Goal: Information Seeking & Learning: Find specific fact

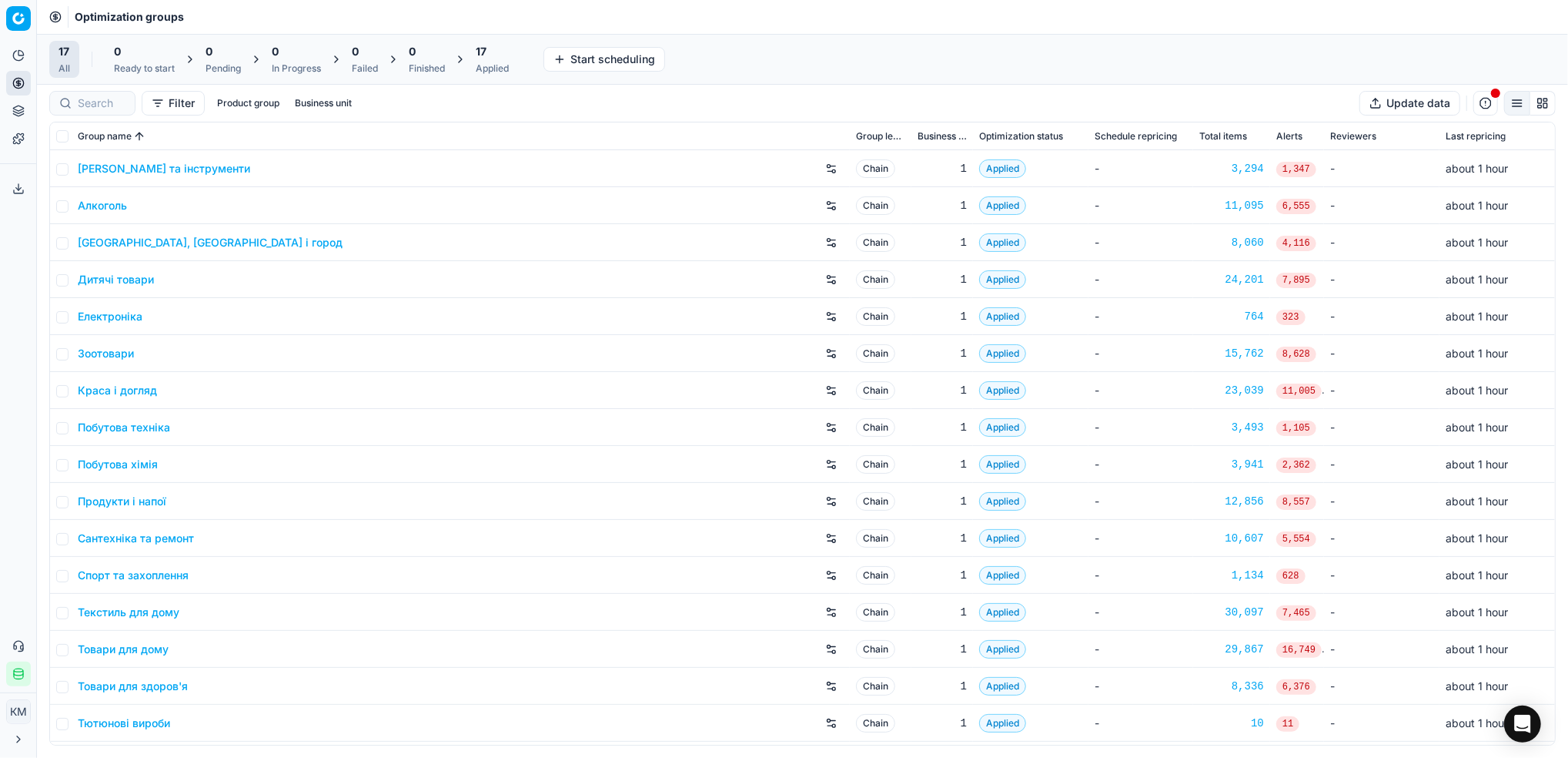
click at [131, 383] on link "Краса і догляд" at bounding box center [118, 390] width 79 height 15
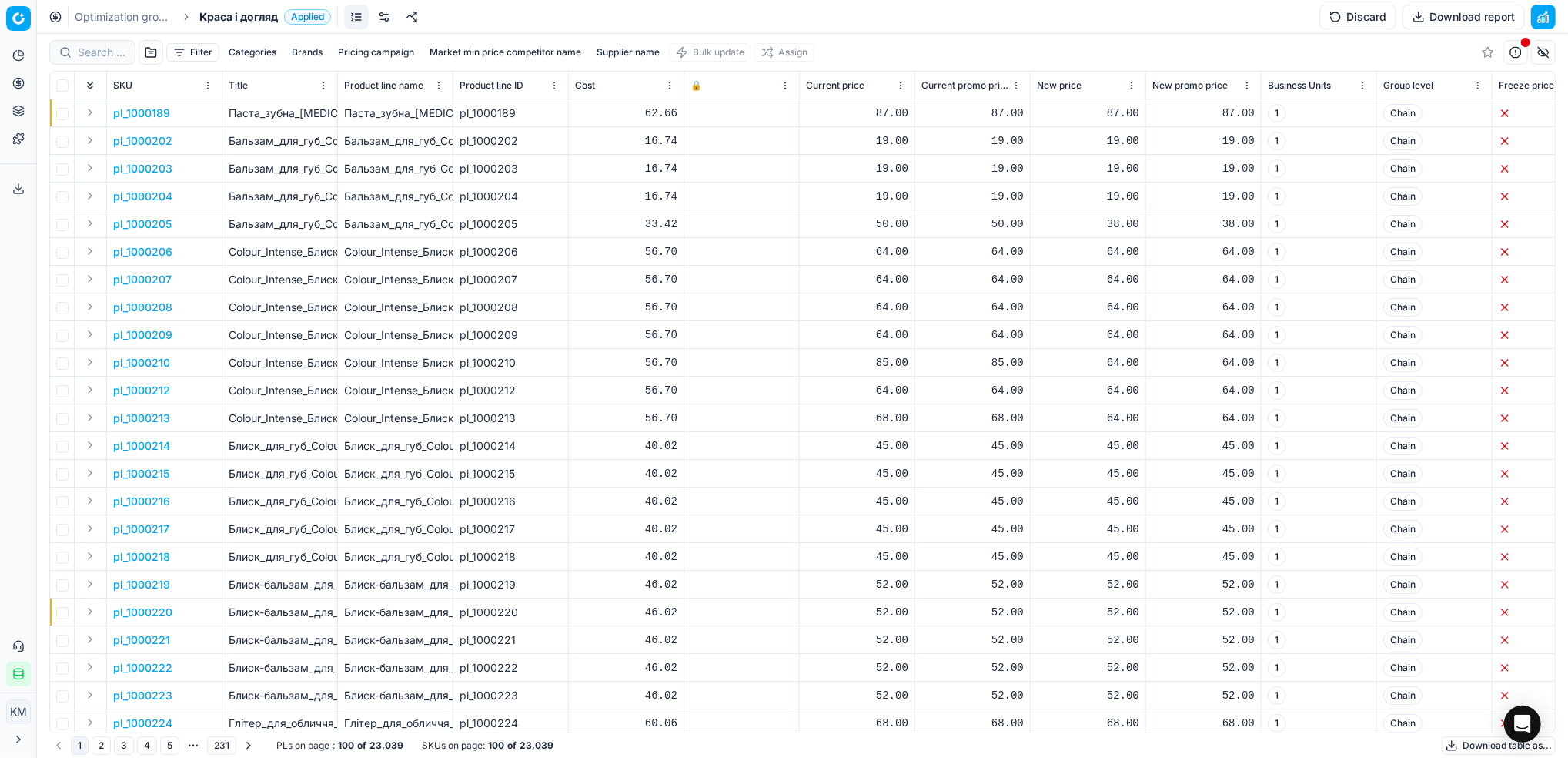
click at [618, 47] on button "Supplier name" at bounding box center [629, 52] width 75 height 18
type input "байєрсдорф"
click at [705, 234] on button "Apply" at bounding box center [701, 235] width 38 height 18
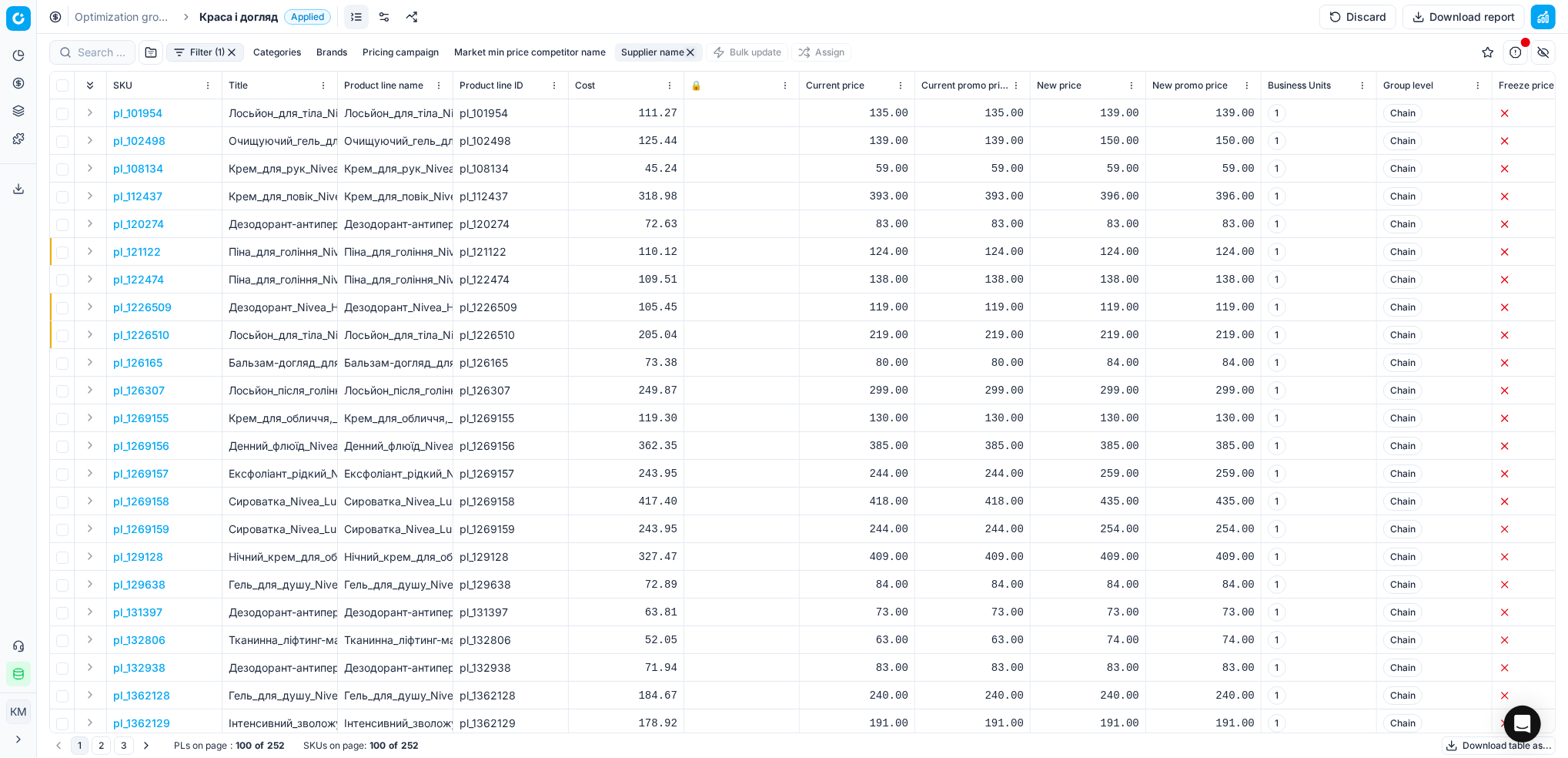
click at [1475, 740] on button "Download table as..." at bounding box center [1499, 744] width 114 height 18
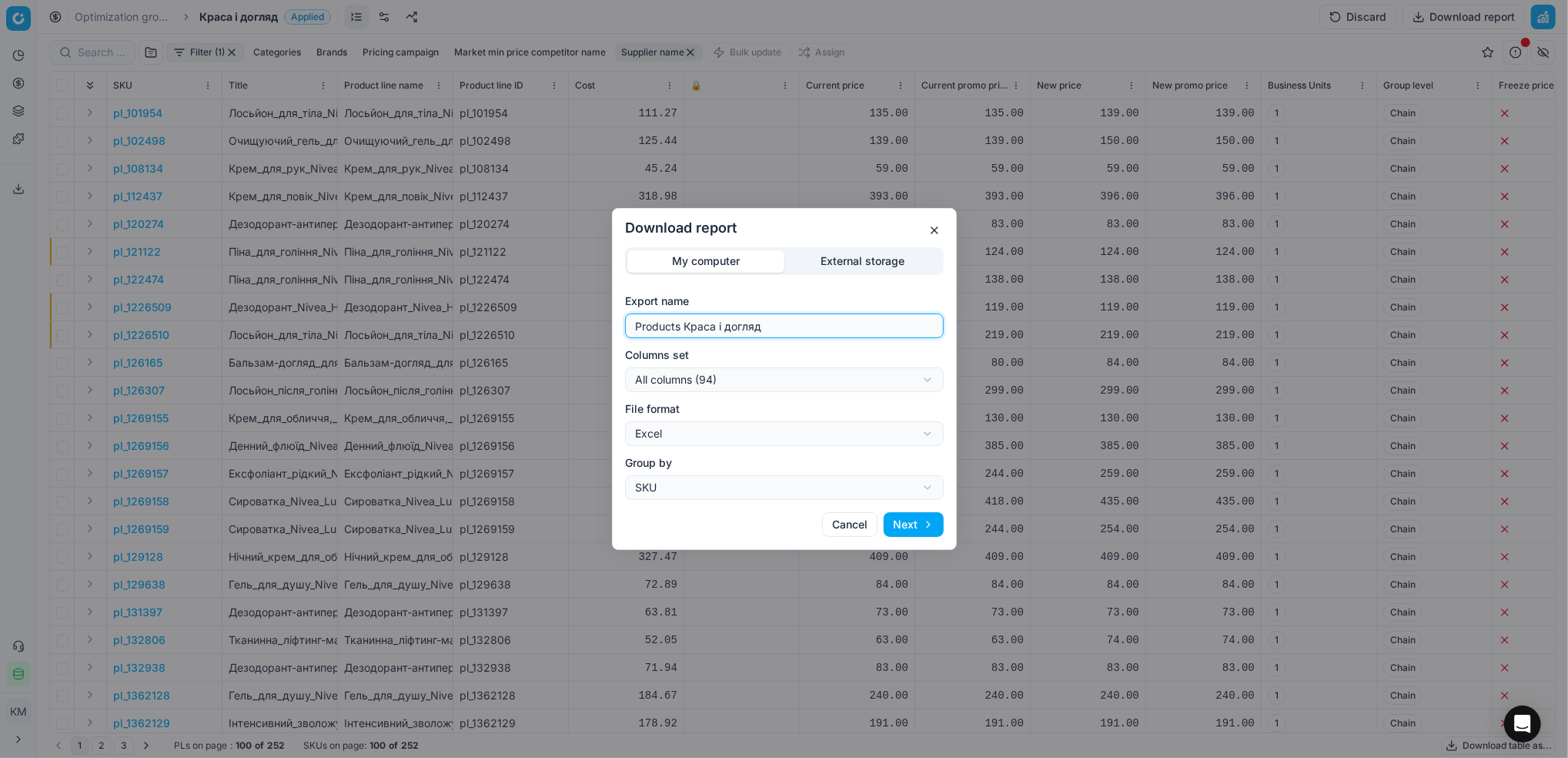
click at [793, 329] on input "Products Краса і догляд" at bounding box center [785, 325] width 305 height 23
drag, startPoint x: 794, startPoint y: 325, endPoint x: 526, endPoint y: 287, distance: 270.7
click at [526, 287] on div "Download report My computer External storage Export name Products Краса і догля…" at bounding box center [784, 379] width 1568 height 758
type input "бдф"
click at [910, 519] on button "Next" at bounding box center [913, 524] width 60 height 25
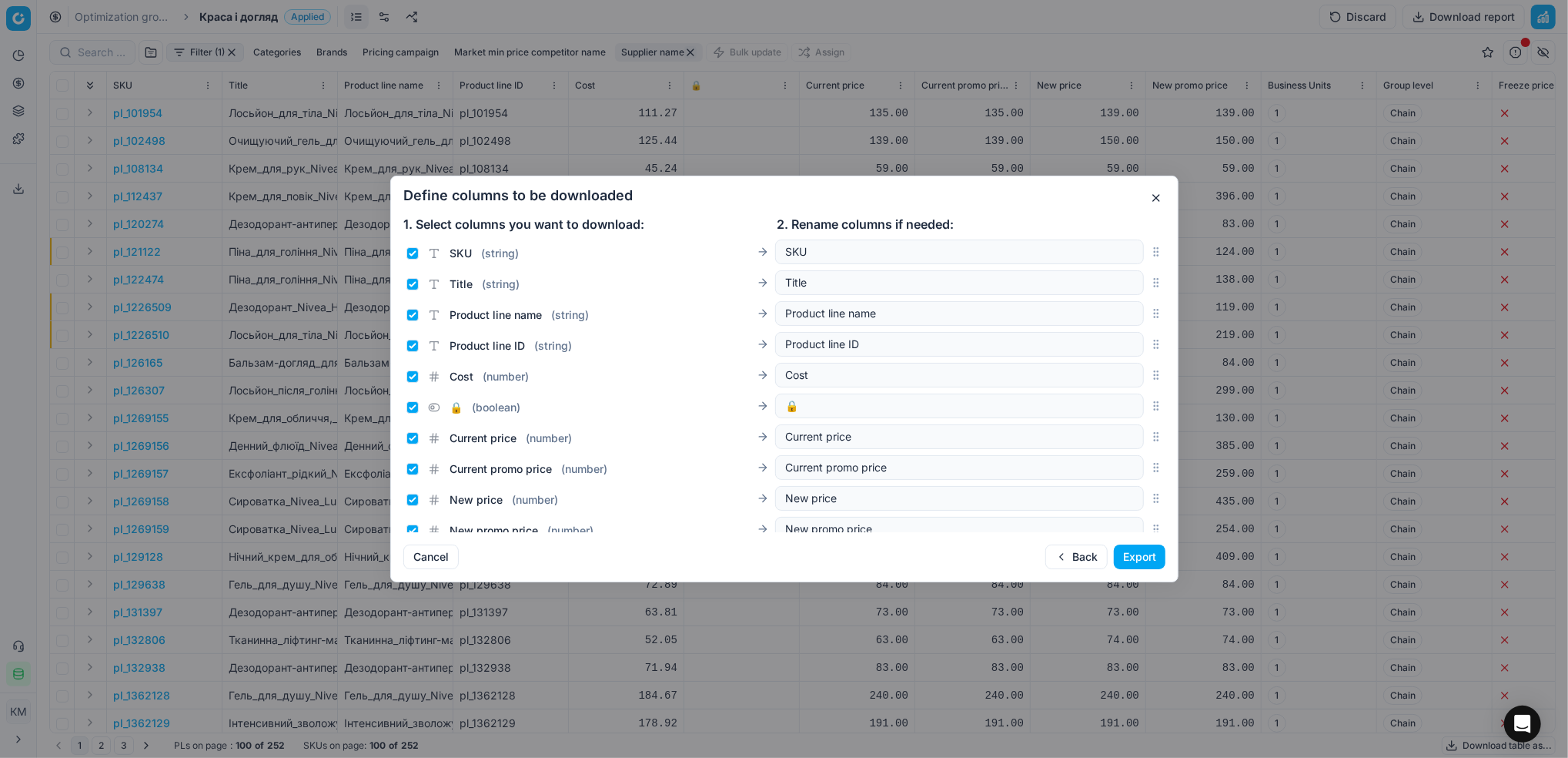
click at [1126, 552] on button "Export" at bounding box center [1139, 557] width 51 height 25
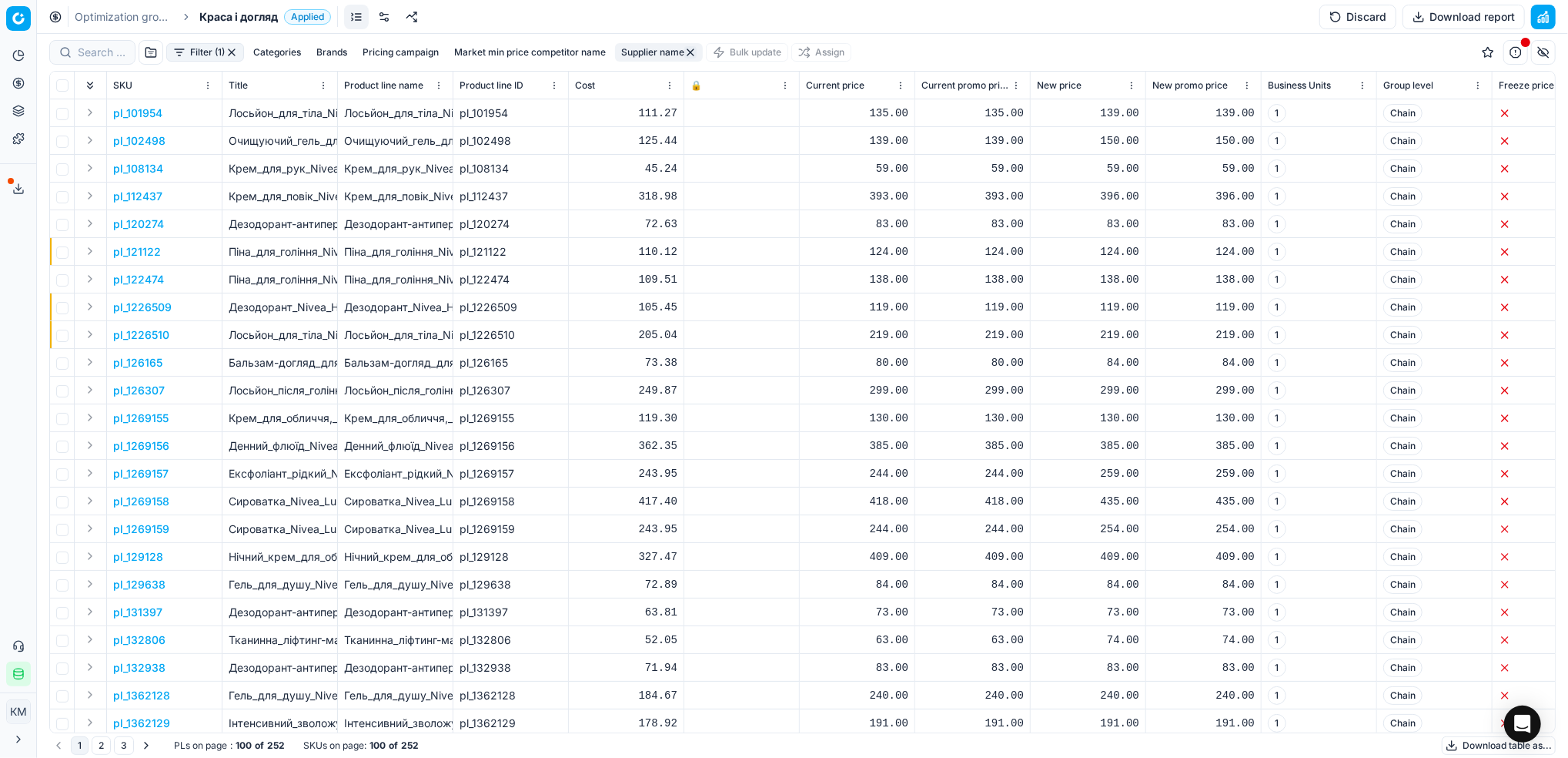
click at [14, 184] on icon at bounding box center [18, 188] width 13 height 13
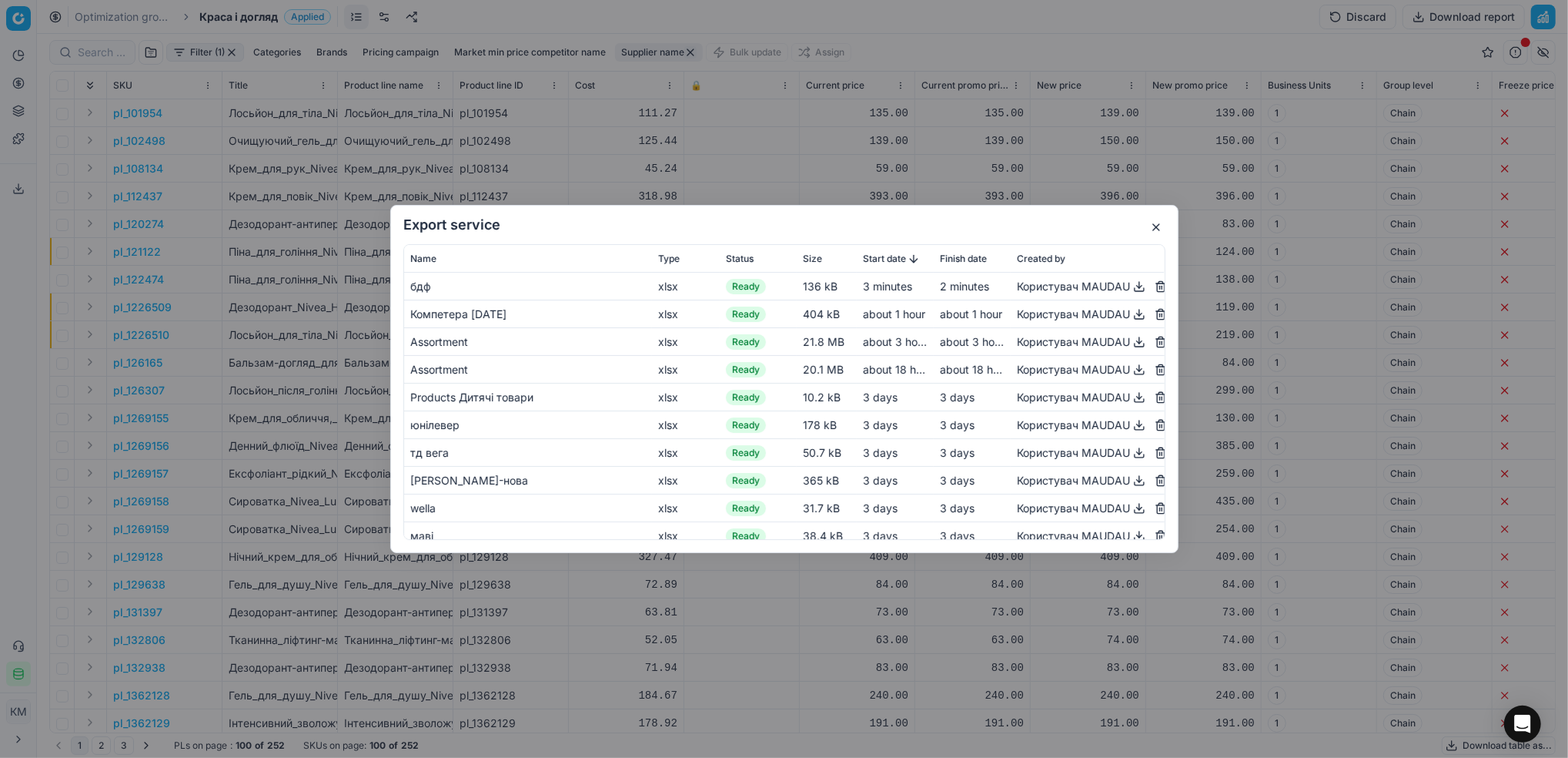
click at [1131, 286] on button "button" at bounding box center [1139, 286] width 18 height 18
click at [1156, 230] on button "button" at bounding box center [1156, 227] width 18 height 18
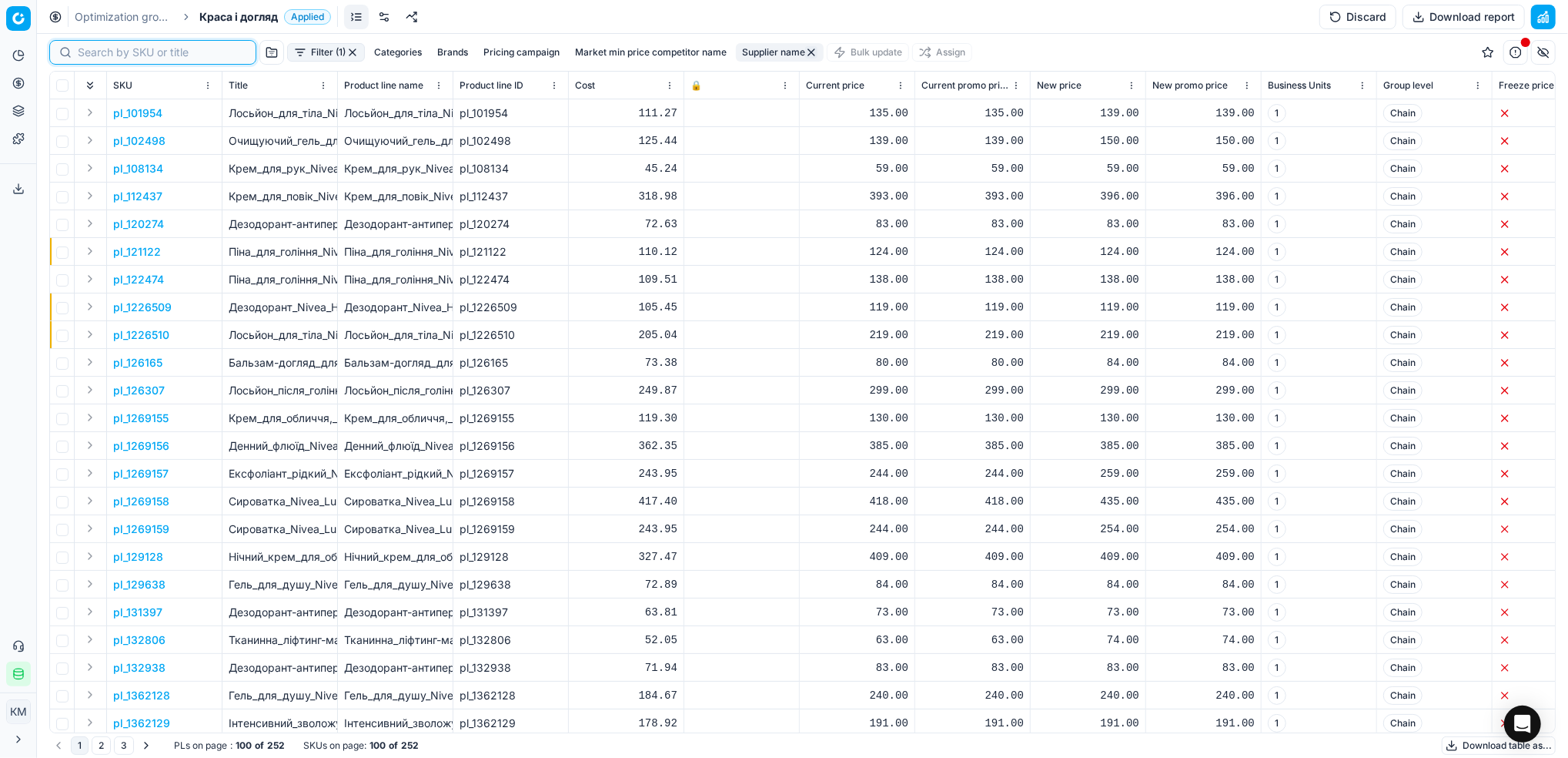
click at [78, 47] on input at bounding box center [162, 52] width 169 height 15
paste input "829515"
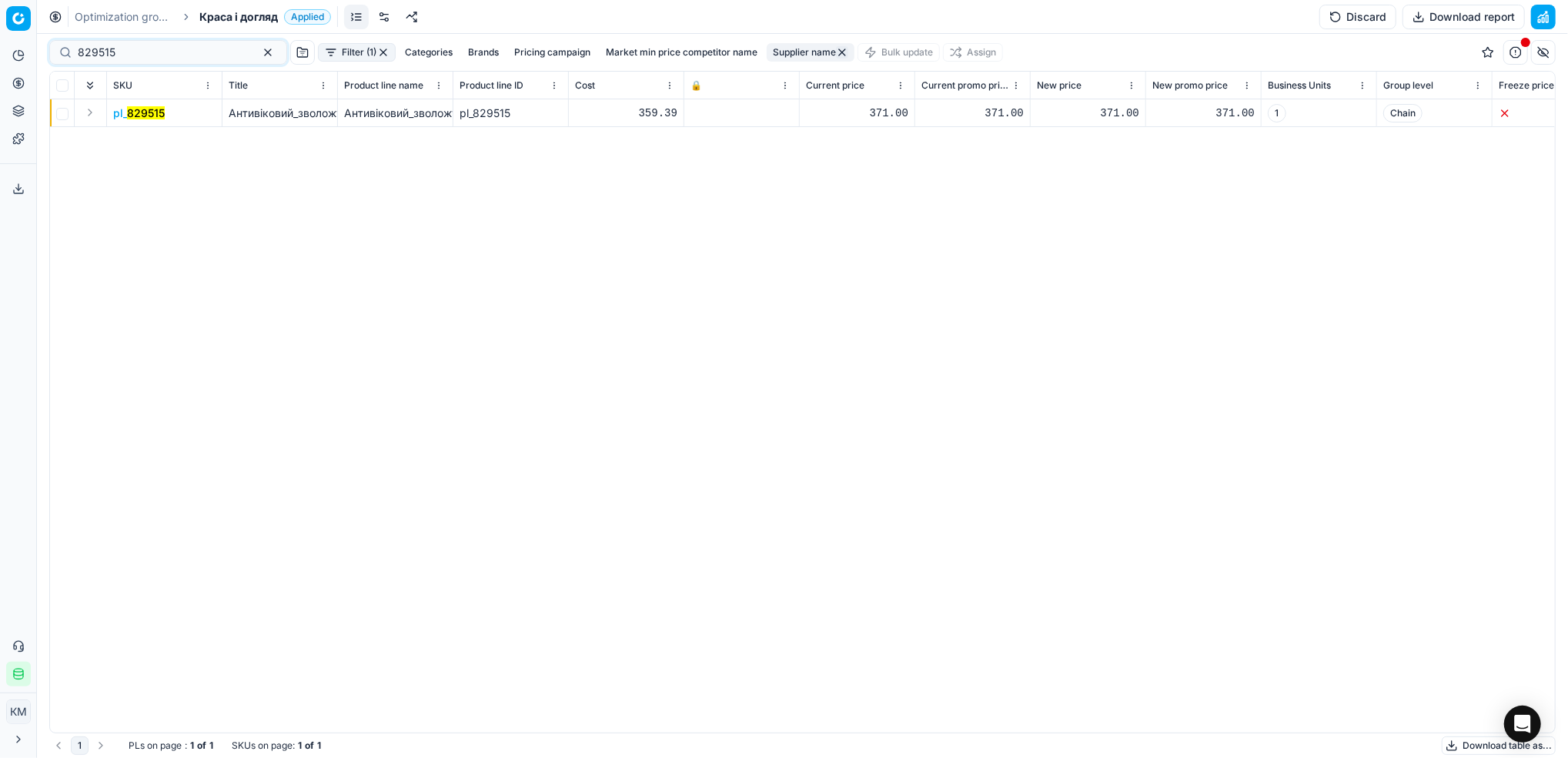
click at [141, 120] on span "pl_ 829515" at bounding box center [138, 113] width 51 height 15
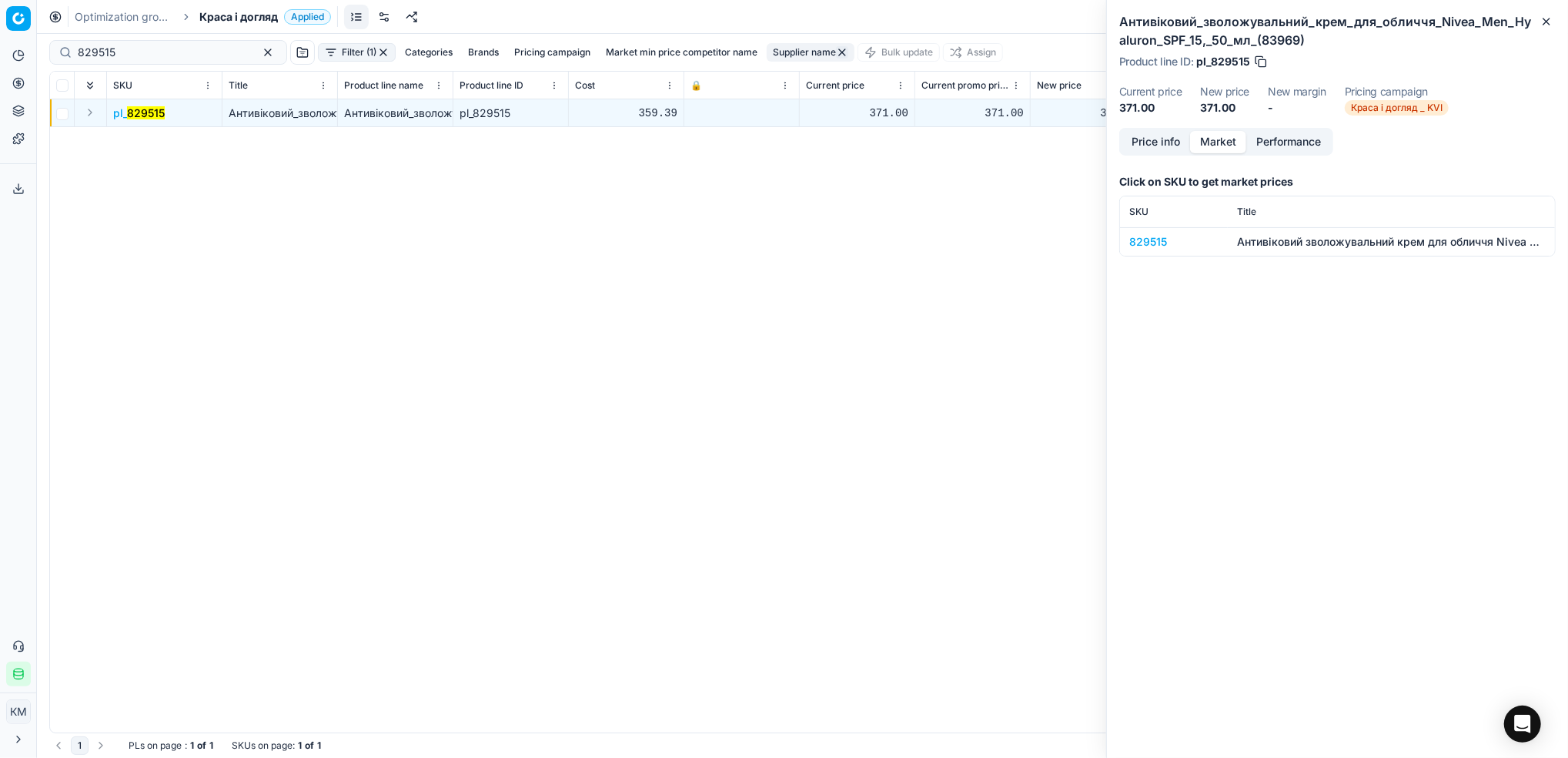
click at [1236, 146] on button "Market" at bounding box center [1218, 142] width 56 height 22
click at [1136, 244] on div "829515" at bounding box center [1174, 241] width 90 height 15
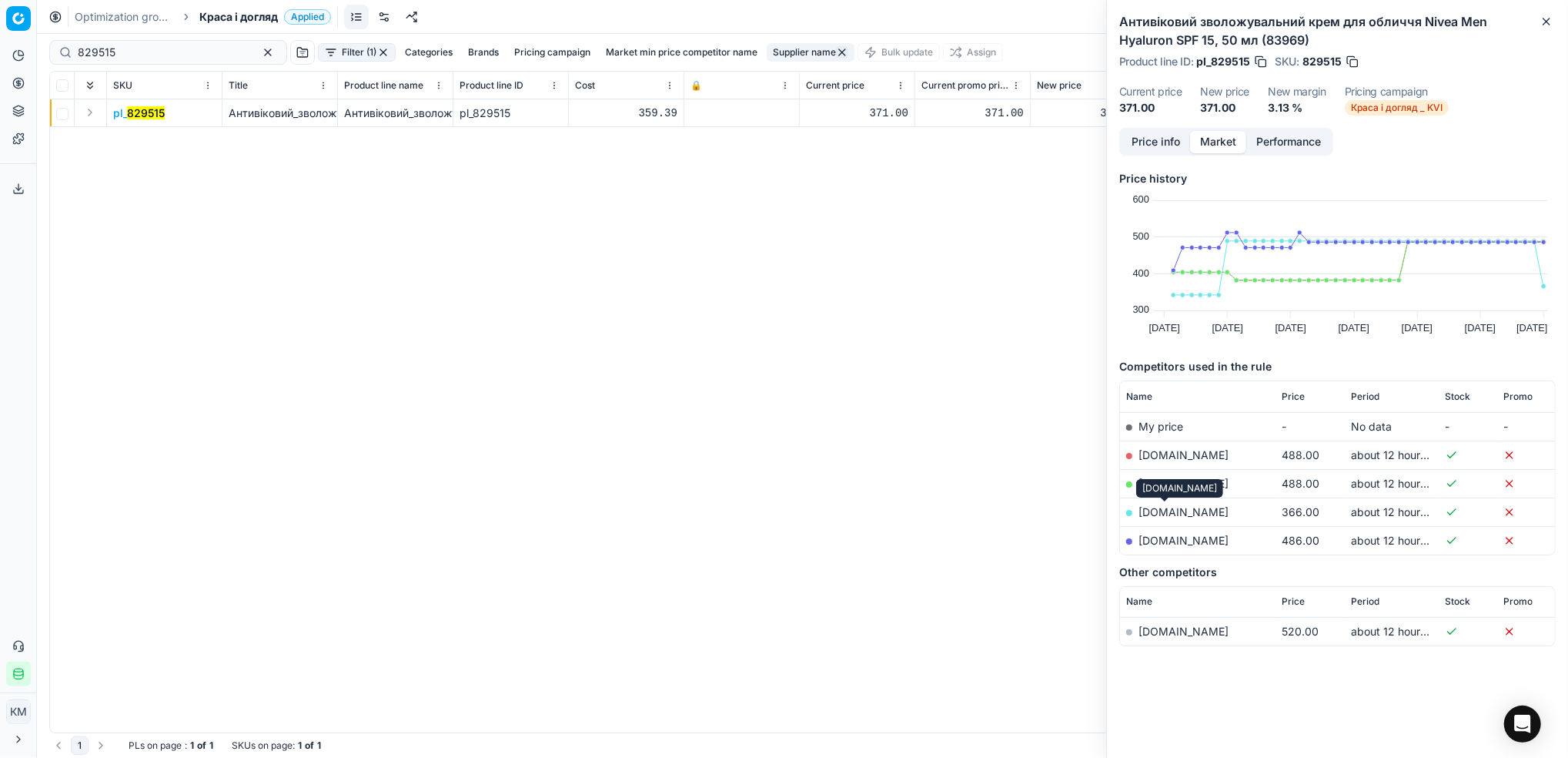
click at [1163, 514] on link "[DOMAIN_NAME]" at bounding box center [1183, 512] width 90 height 14
drag, startPoint x: 170, startPoint y: 53, endPoint x: 22, endPoint y: 36, distance: 149.0
click at [22, 36] on div "Pricing platform Analytics Pricing Product portfolio Templates Export service 7…" at bounding box center [784, 379] width 1568 height 758
paste input "297638"
type input "297638"
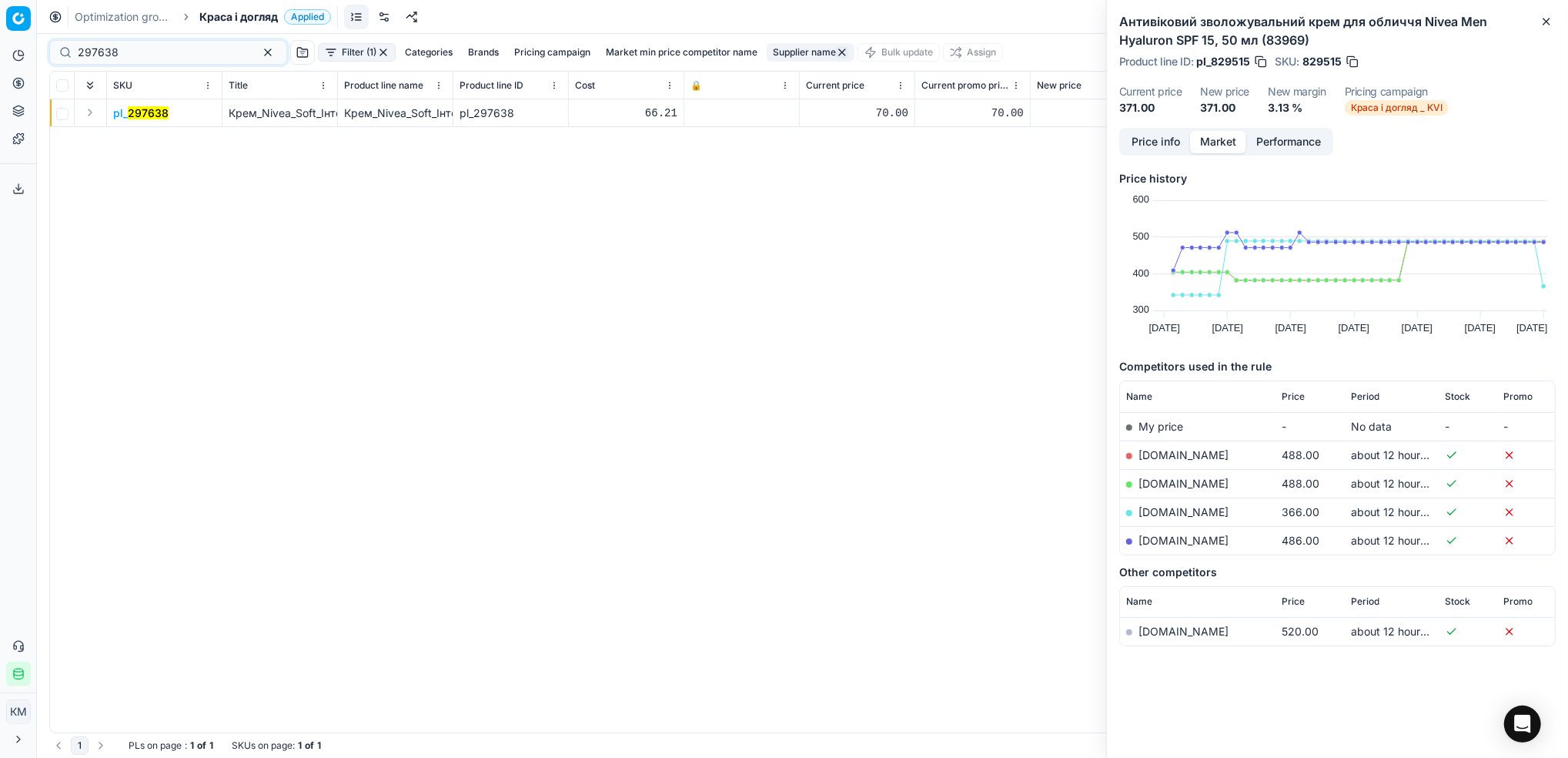
click at [153, 109] on mark "297638" at bounding box center [148, 113] width 41 height 14
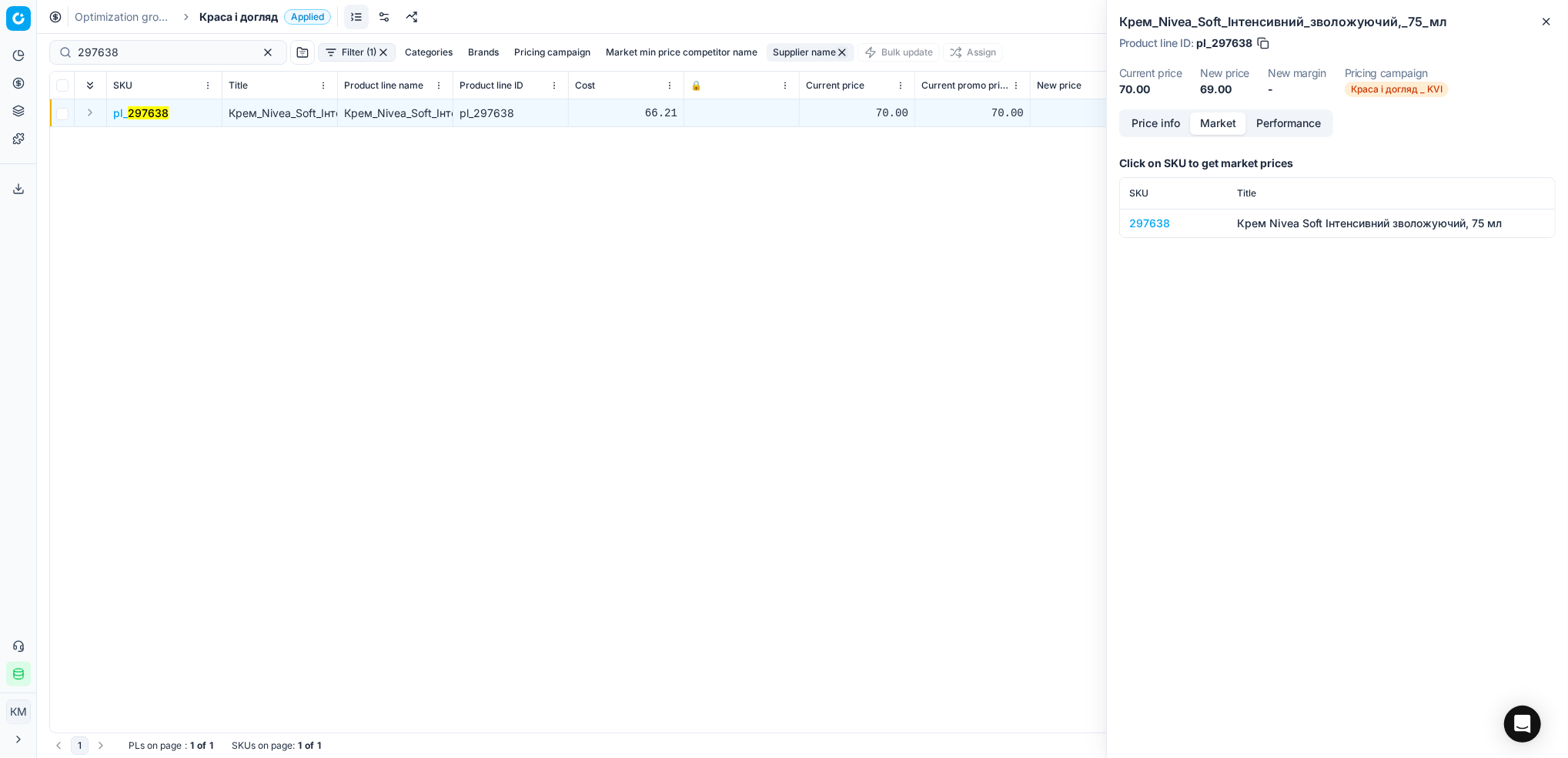
click at [1146, 222] on div "297638" at bounding box center [1174, 223] width 90 height 15
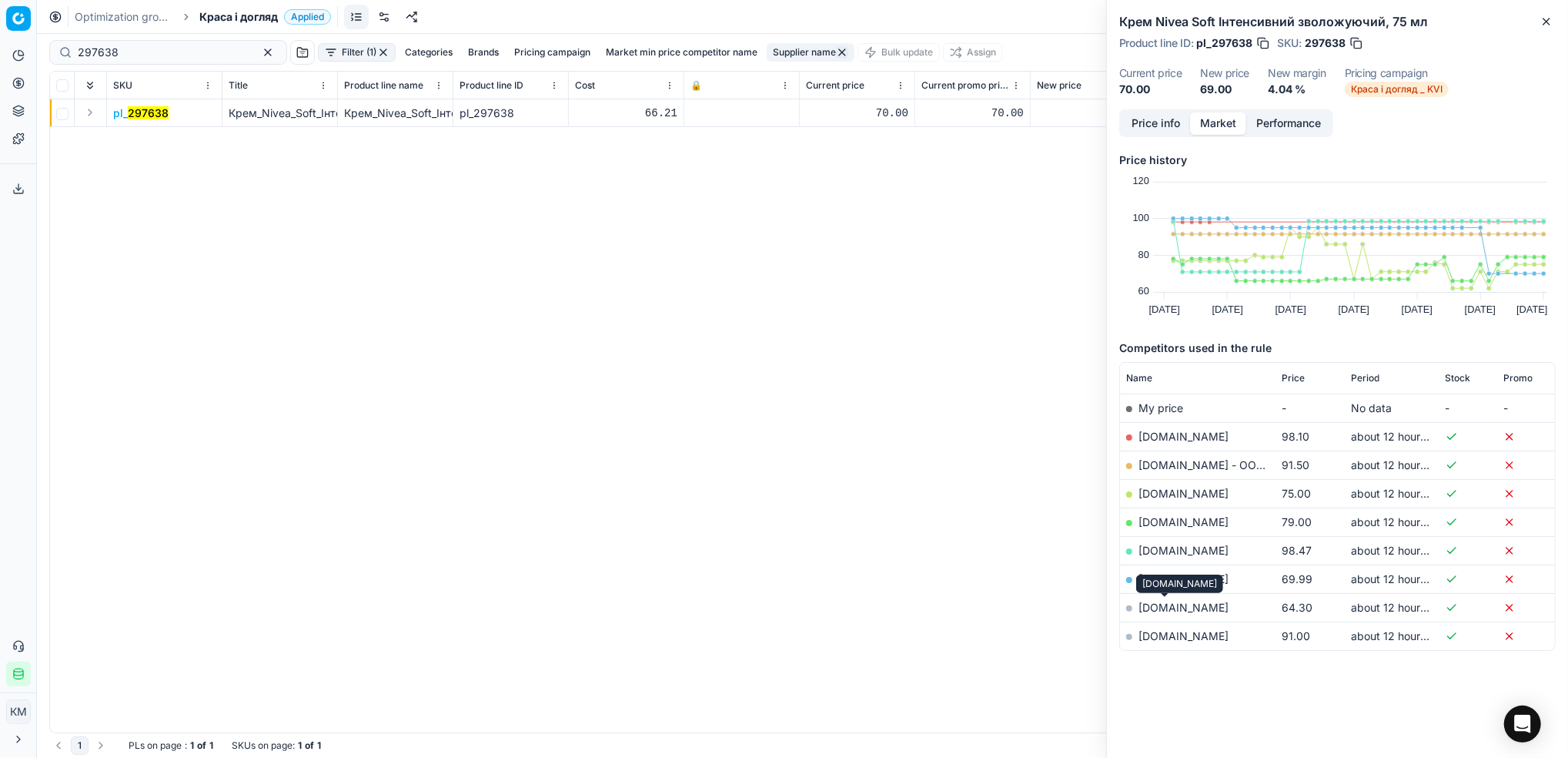
click at [1175, 612] on link "[DOMAIN_NAME]" at bounding box center [1183, 607] width 90 height 14
